Goal: Navigation & Orientation: Find specific page/section

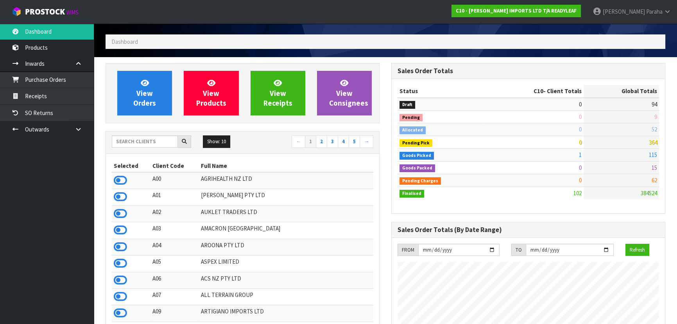
scroll to position [566, 286]
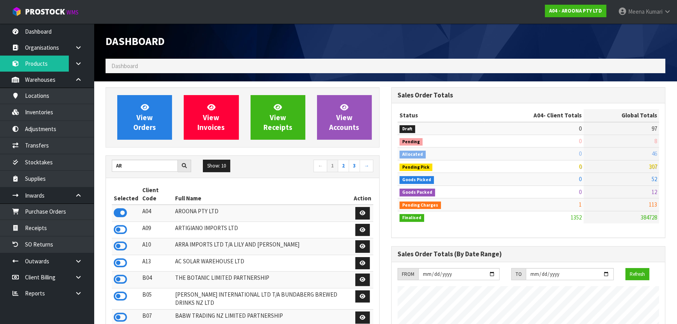
scroll to position [503, 286]
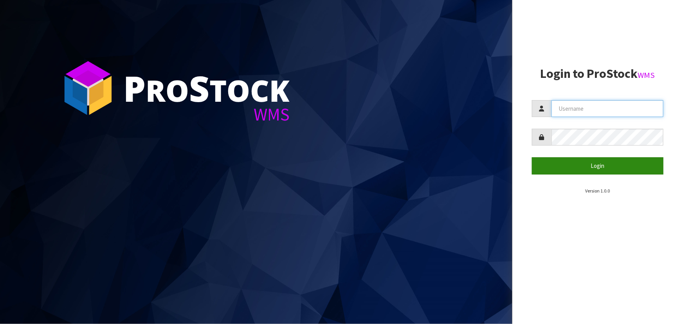
type input "[PERSON_NAME]"
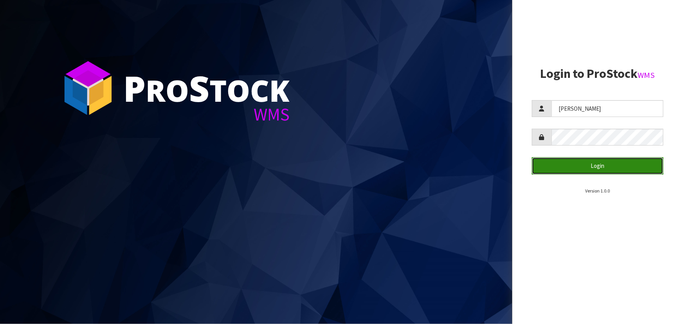
click at [595, 167] on button "Login" at bounding box center [597, 165] width 131 height 17
